Goal: Information Seeking & Learning: Learn about a topic

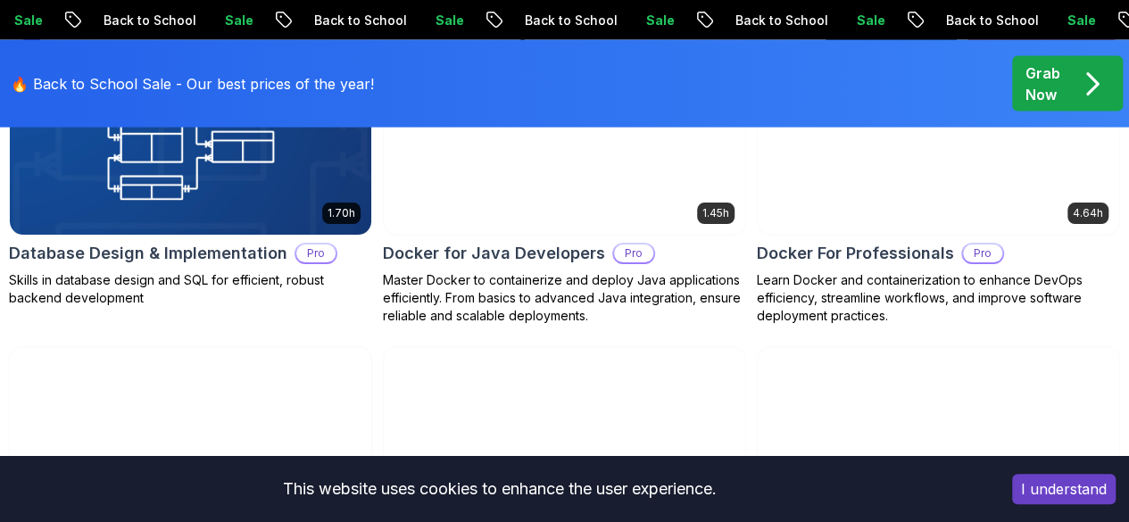
scroll to position [1927, 0]
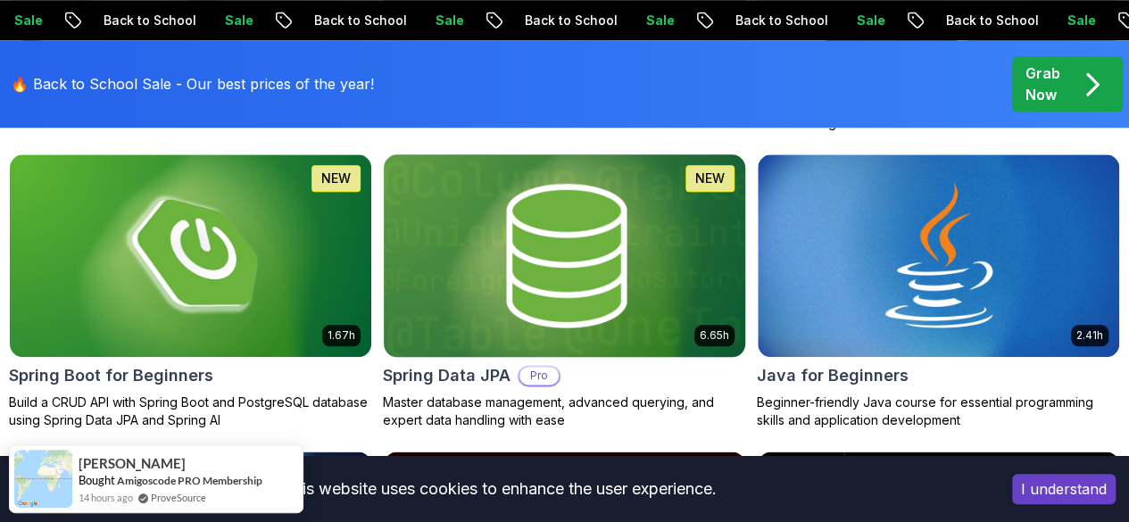
scroll to position [913, 0]
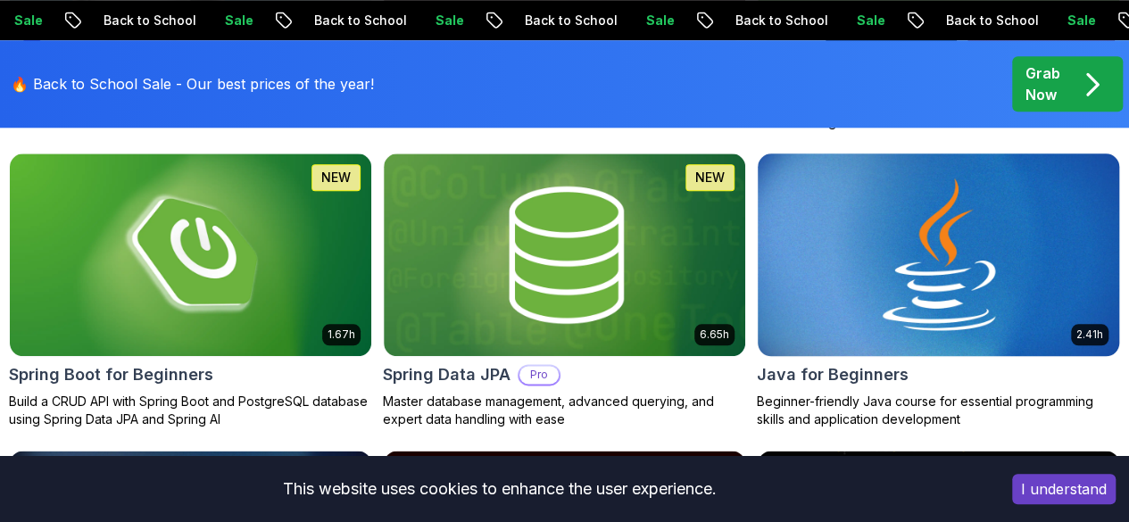
click at [924, 204] on img at bounding box center [938, 254] width 379 height 212
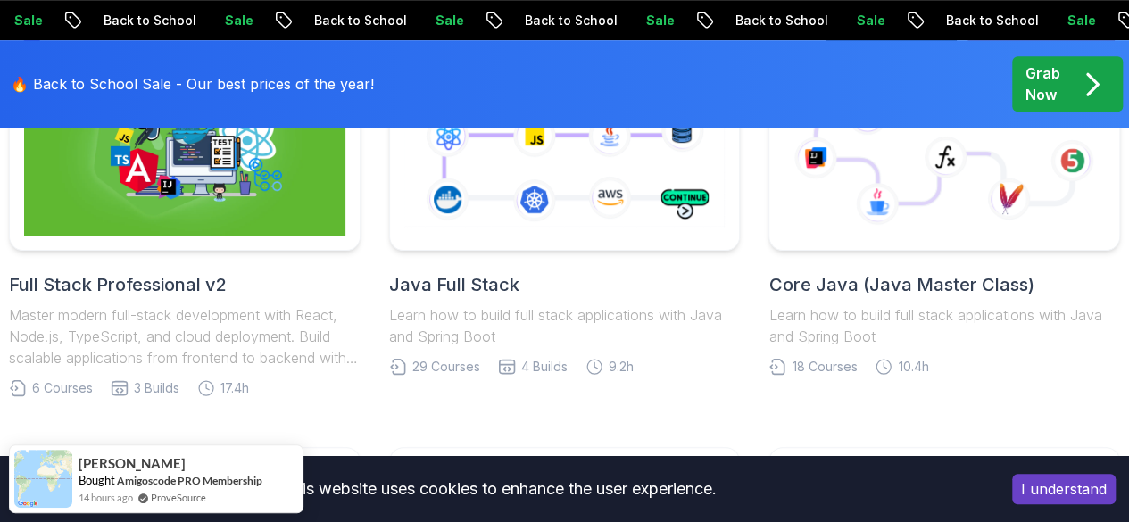
scroll to position [536, 0]
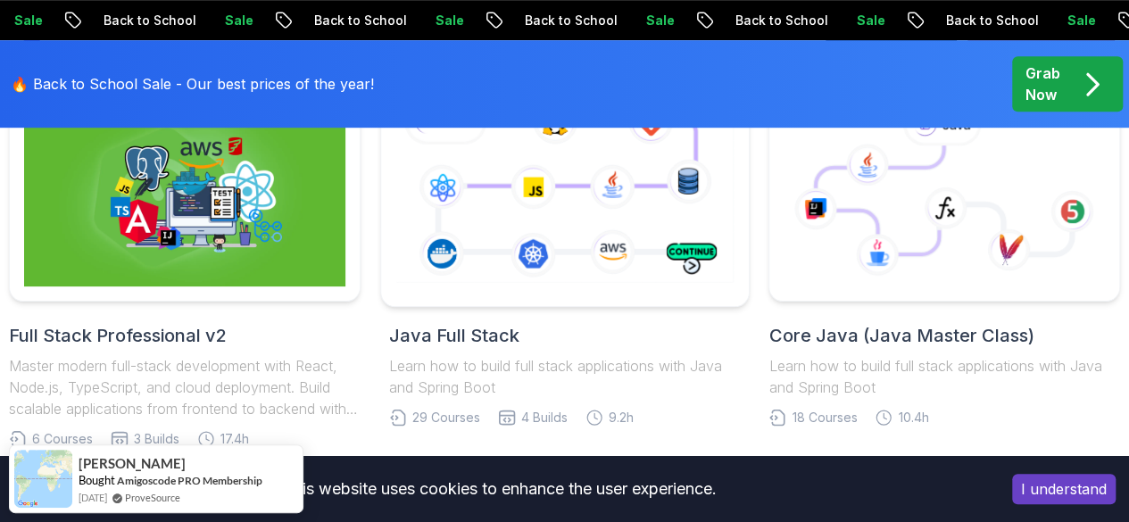
click at [573, 226] on icon at bounding box center [564, 191] width 344 height 192
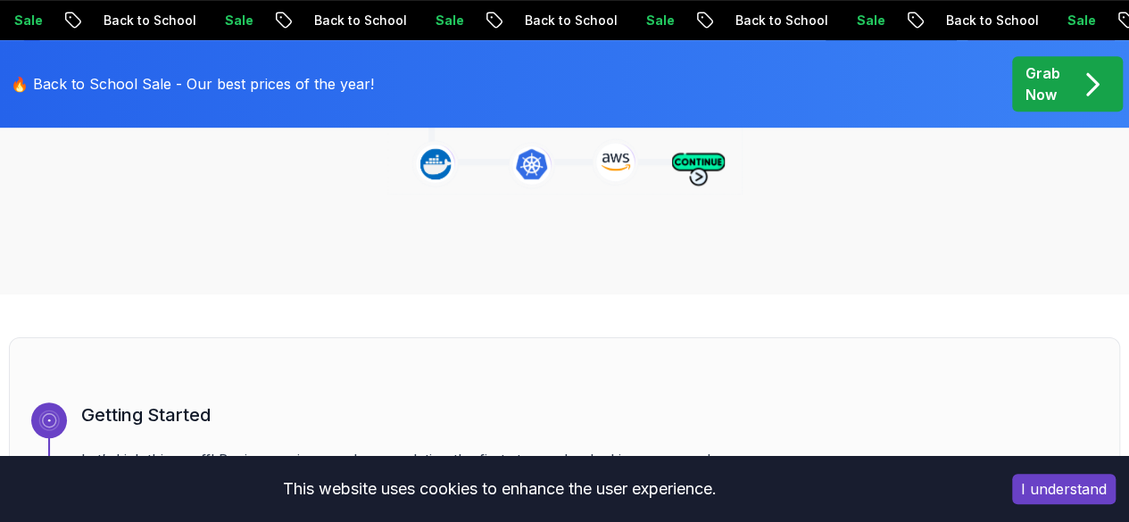
scroll to position [434, 0]
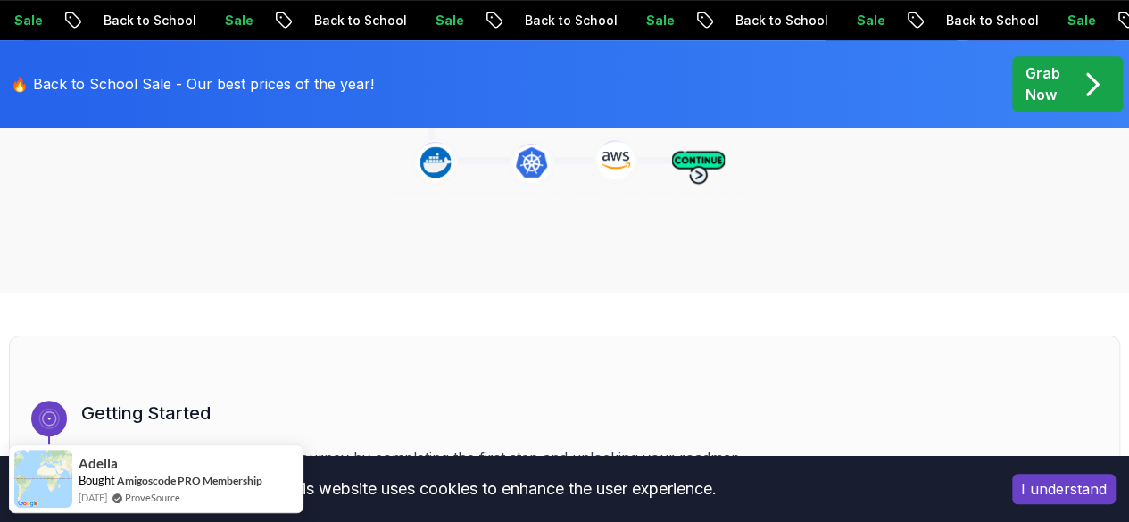
click at [1061, 486] on button "I understand" at bounding box center [1063, 489] width 103 height 30
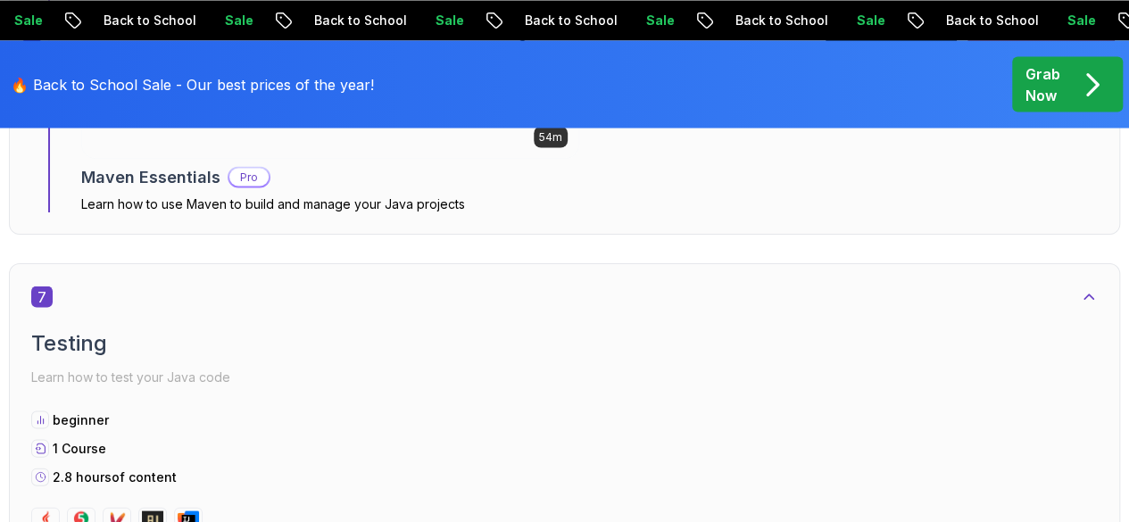
scroll to position [4822, 0]
